Goal: Information Seeking & Learning: Find specific fact

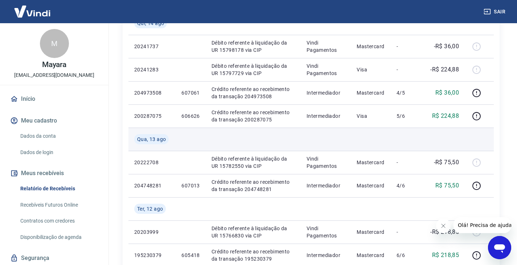
scroll to position [181, 0]
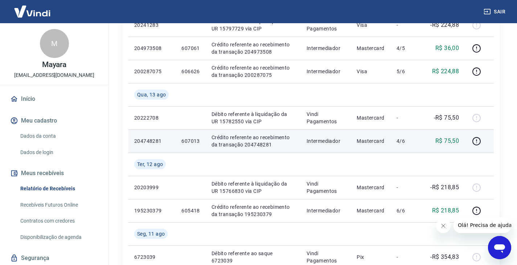
click at [193, 144] on p "607013" at bounding box center [190, 141] width 18 height 7
copy p "607013"
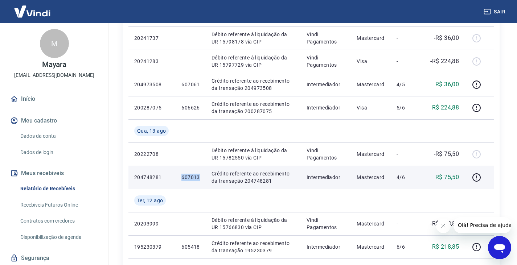
scroll to position [109, 0]
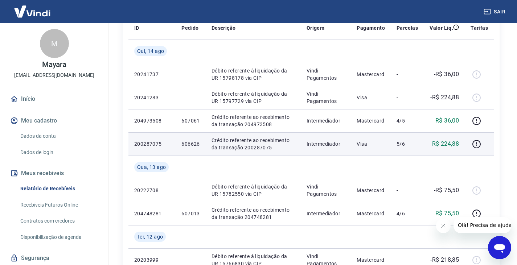
click at [189, 144] on p "606626" at bounding box center [190, 143] width 18 height 7
copy p "606626"
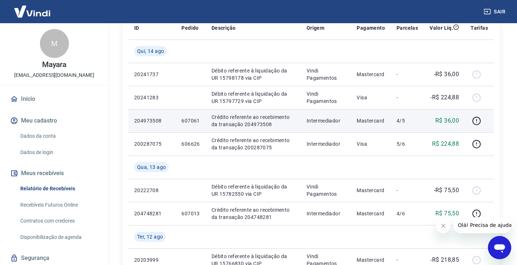
click at [184, 122] on p "607061" at bounding box center [190, 120] width 18 height 7
copy p "607061"
